Goal: Find specific page/section: Find specific page/section

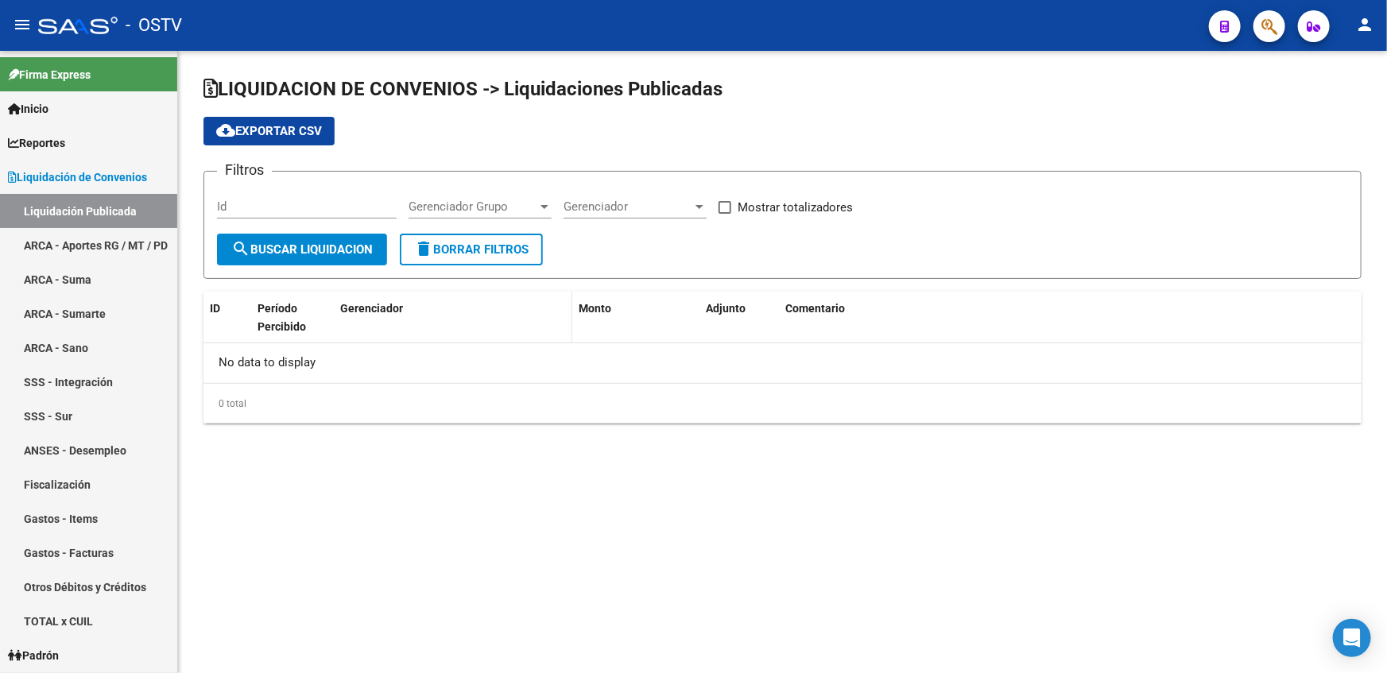
checkbox input "true"
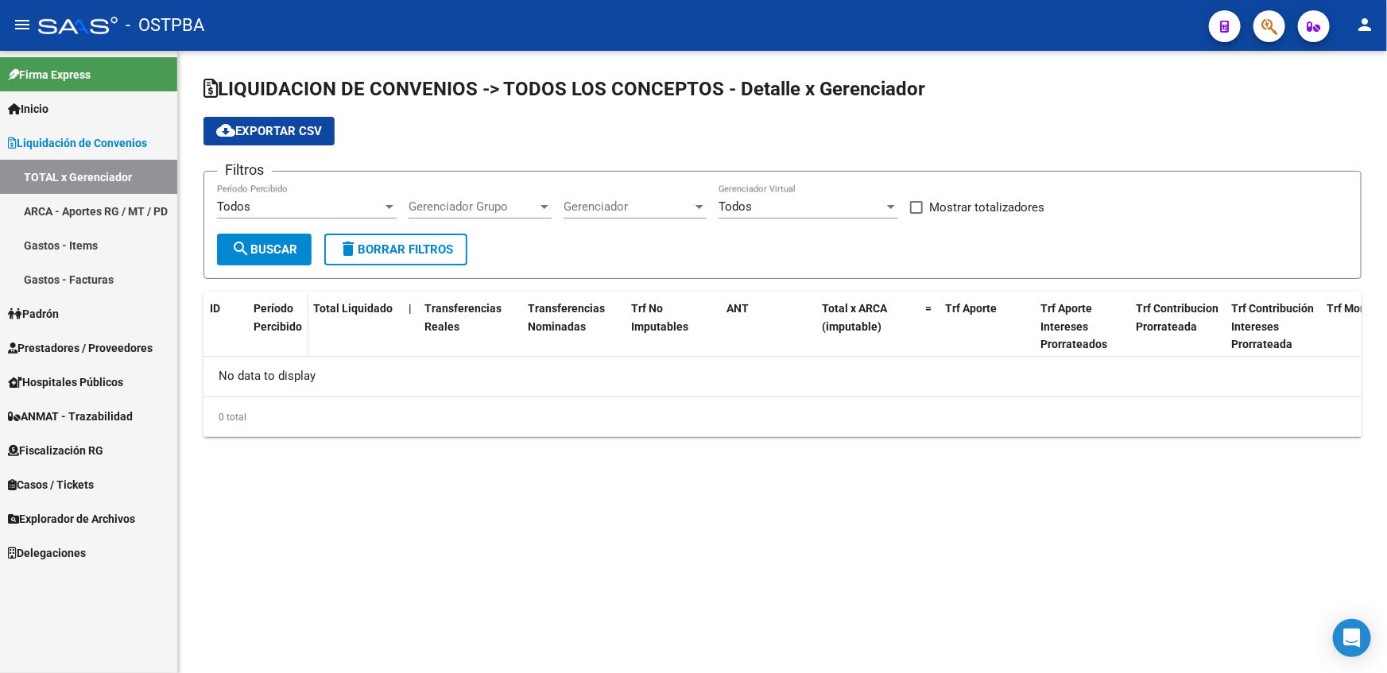
checkbox input "true"
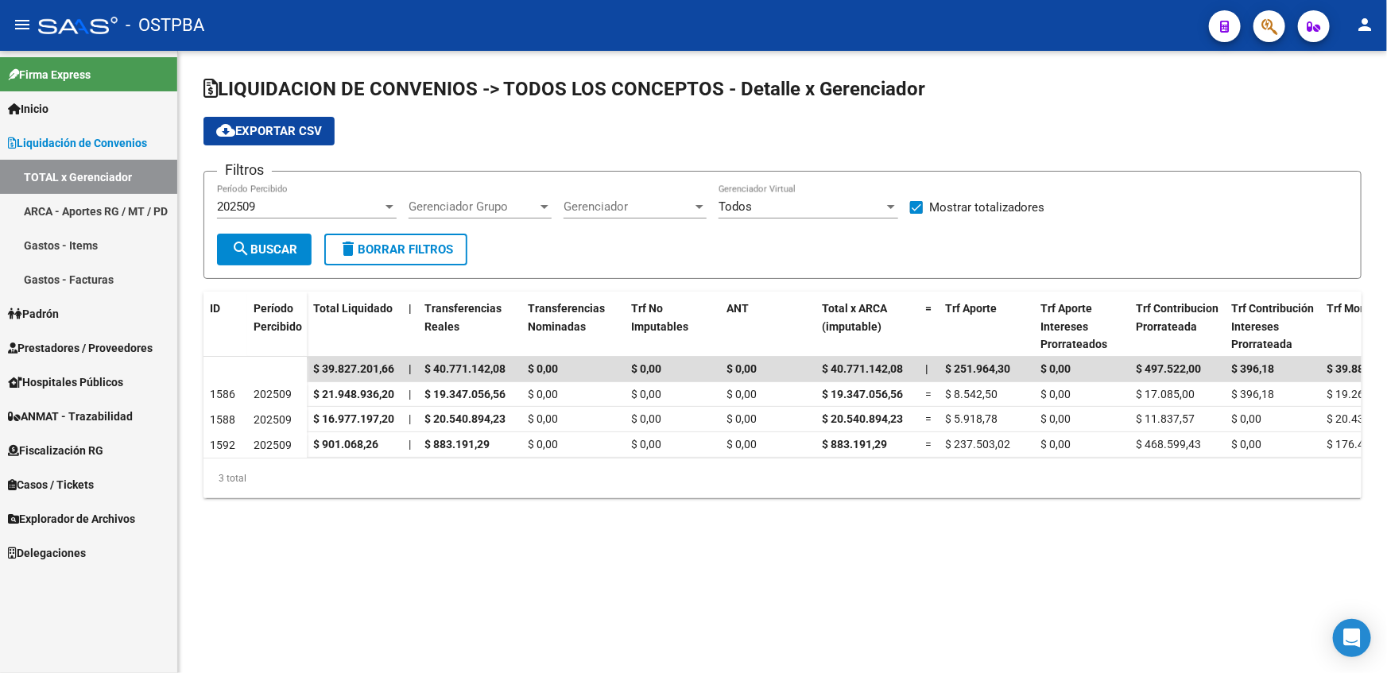
click at [119, 213] on link "ARCA - Aportes RG / MT / PD" at bounding box center [88, 211] width 177 height 34
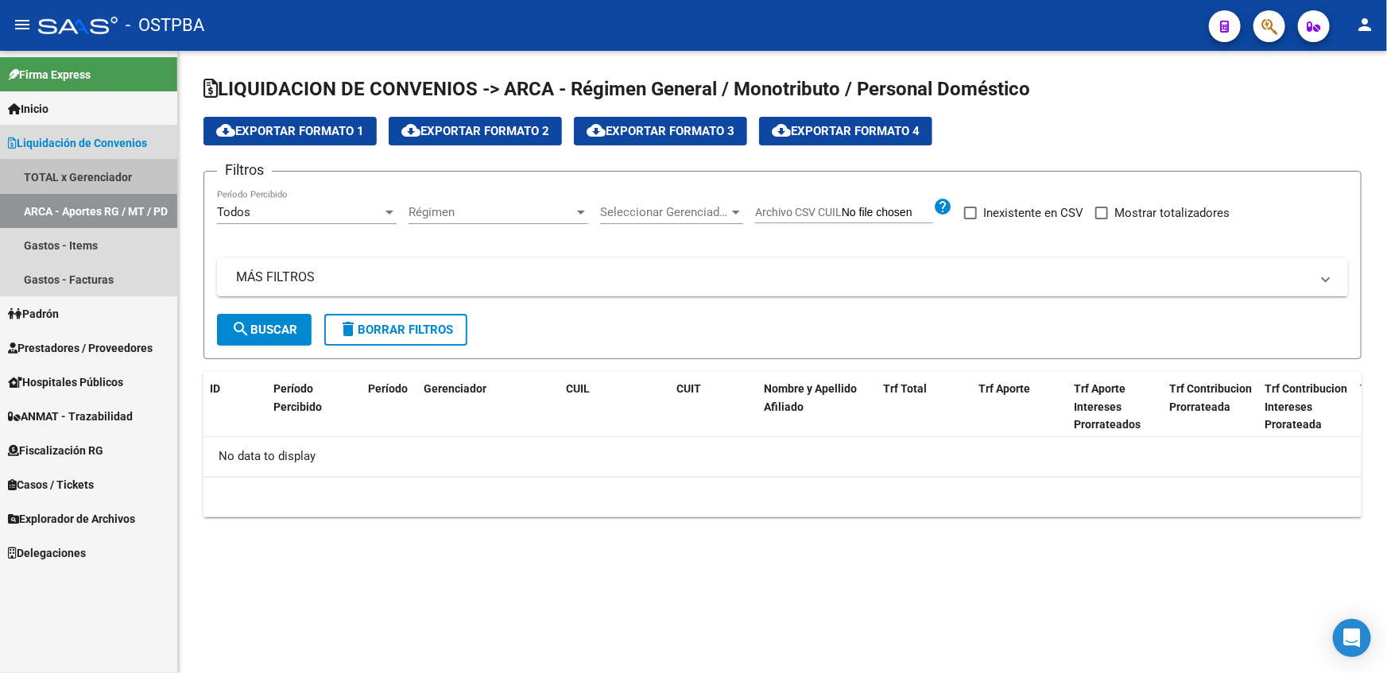
click at [135, 184] on link "TOTAL x Gerenciador" at bounding box center [88, 177] width 177 height 34
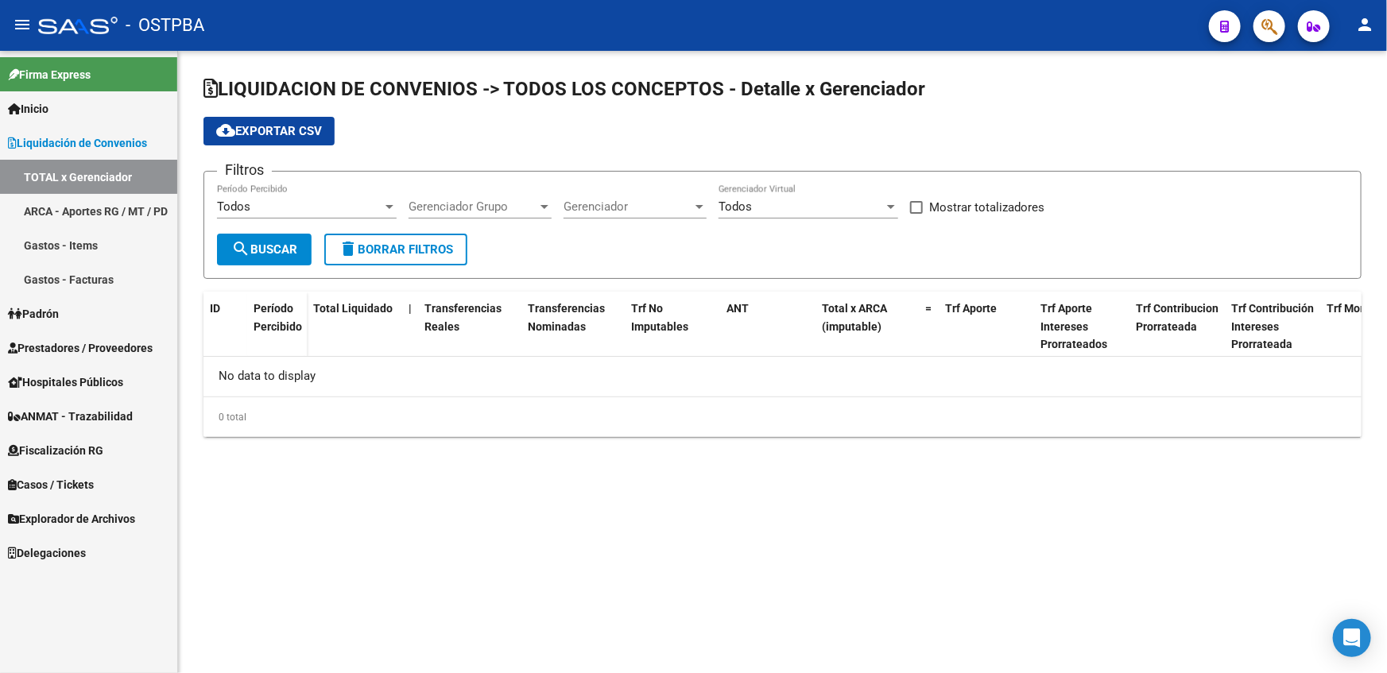
checkbox input "true"
